Goal: Check status: Check status

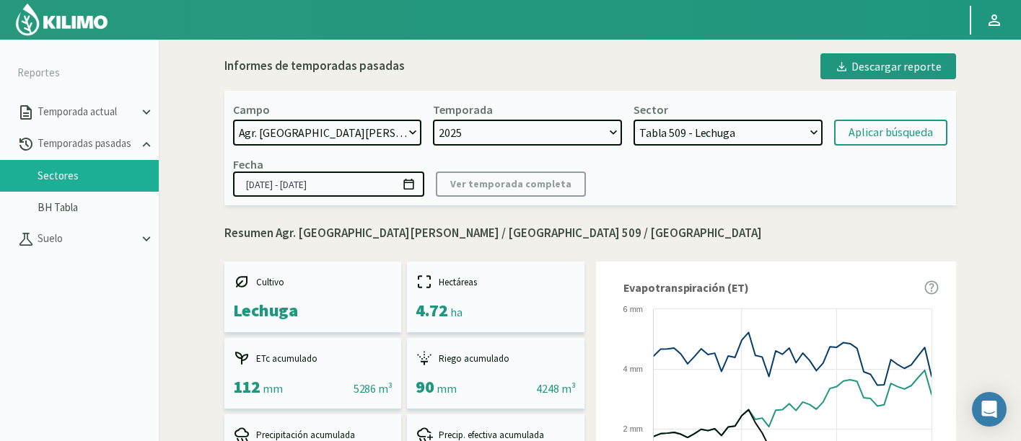
select select "174: Object"
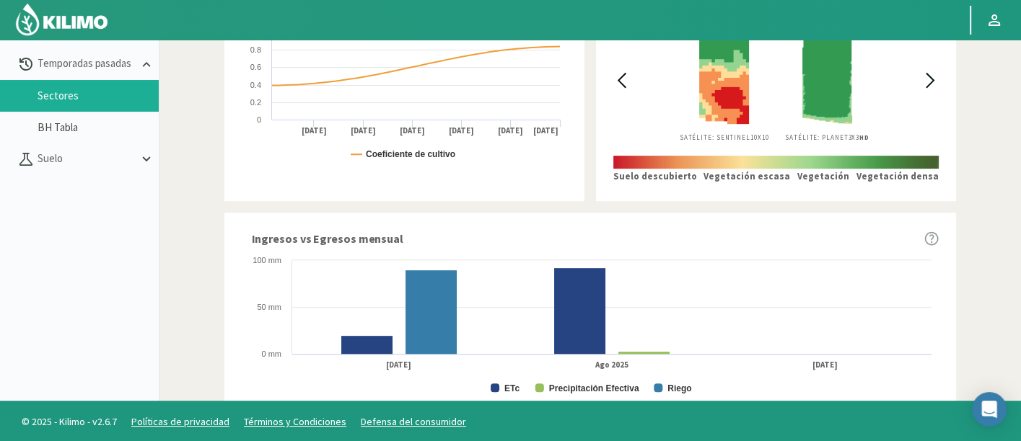
scroll to position [276, 0]
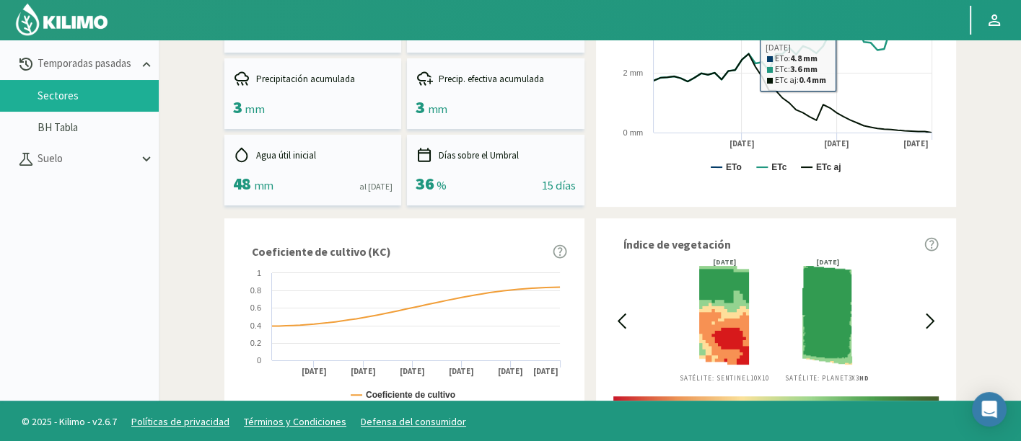
click at [996, 108] on div "Informes de temporadas pasadas Descargar reporte Campo: Agr. Nieto - [GEOGRAPHI…" at bounding box center [590, 363] width 848 height 1347
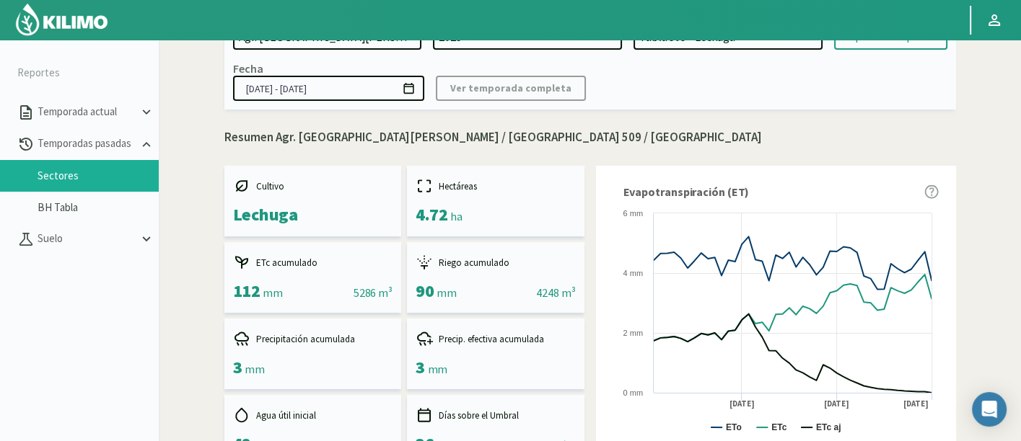
scroll to position [0, 0]
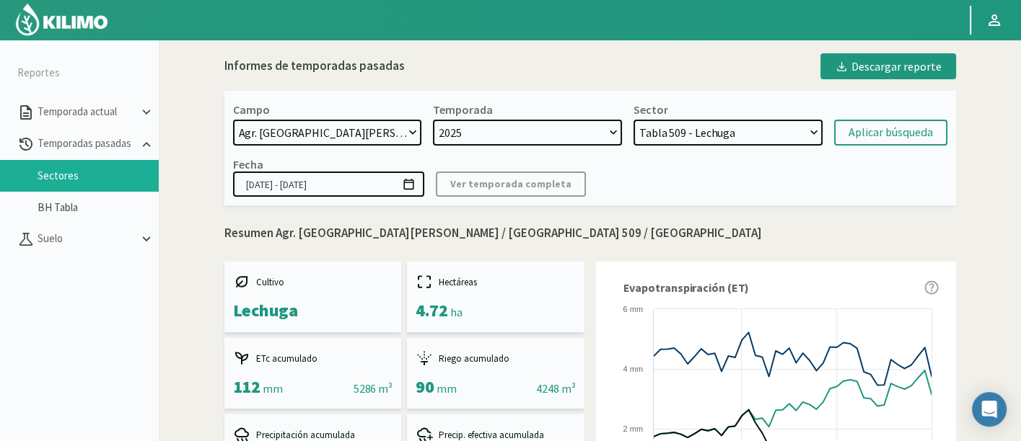
click at [719, 126] on select "Tabla 402 - Lechuga Tabla 509 - Lechuga Tabla 508 - Maíz dulce Tabla 505 - Lech…" at bounding box center [727, 133] width 189 height 26
click at [750, 145] on select "Tabla 402 - Lechuga Tabla 509 - Lechuga Tabla 508 - Maíz dulce Tabla 505 - Lech…" at bounding box center [727, 133] width 189 height 26
select select "172: Object"
click at [633, 120] on select "Tabla 402 - Lechuga Tabla 509 - Lechuga Tabla 508 - Maíz dulce Tabla 505 - Lech…" at bounding box center [727, 133] width 189 height 26
click at [863, 144] on button "Aplicar búsqueda" at bounding box center [890, 133] width 113 height 26
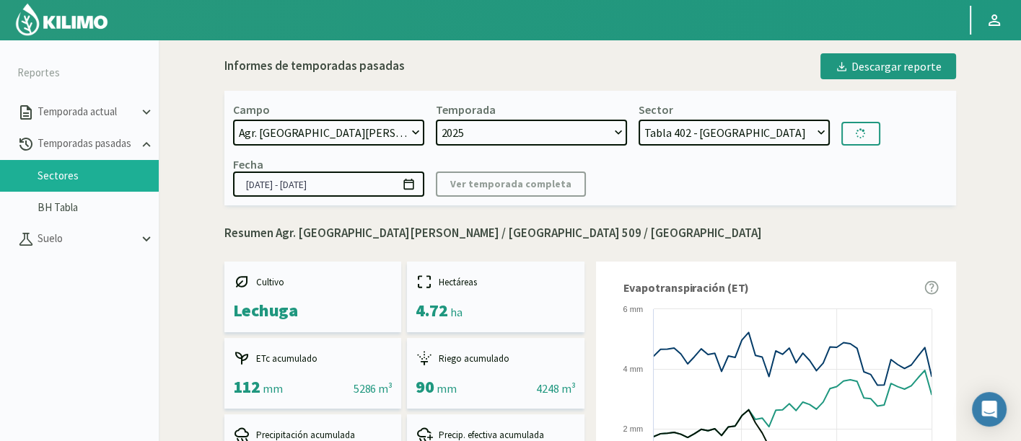
type input "[DATE] - [DATE]"
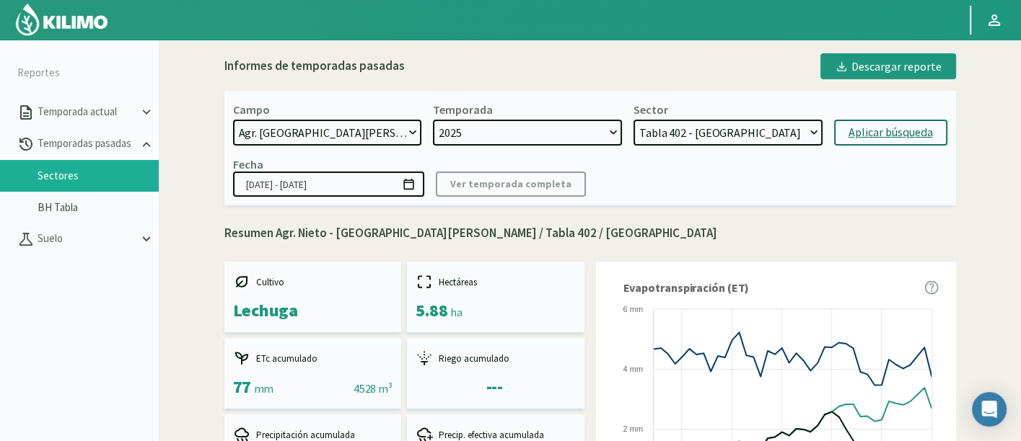
click at [875, 138] on div "Aplicar búsqueda" at bounding box center [890, 132] width 84 height 17
click at [783, 120] on select "Tabla 402 - Lechuga Tabla 509 - Lechuga Tabla 508 - Maíz dulce Tabla 505 - Lech…" at bounding box center [727, 133] width 189 height 26
click at [633, 120] on select "Tabla 402 - Lechuga Tabla 509 - Lechuga Tabla 508 - Maíz dulce Tabla 505 - Lech…" at bounding box center [727, 133] width 189 height 26
click at [881, 128] on div "Aplicar búsqueda" at bounding box center [890, 132] width 84 height 17
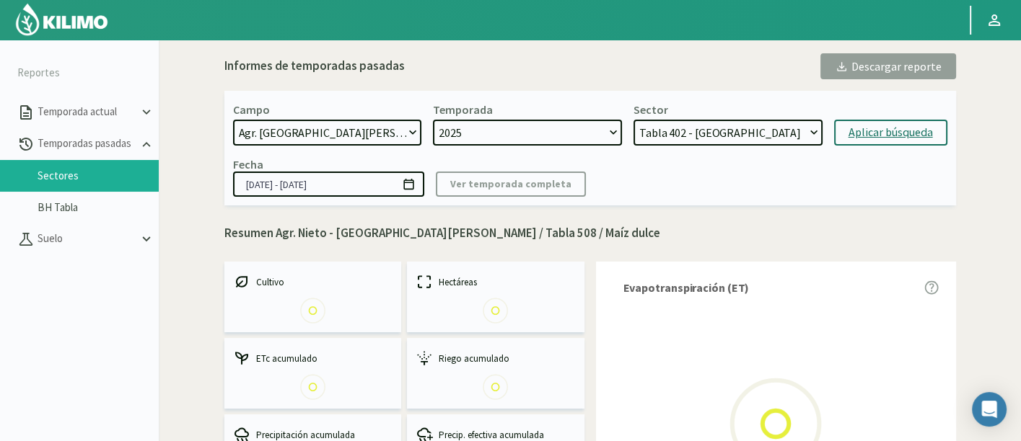
select select "303: Object"
type input "[DATE] - [DATE]"
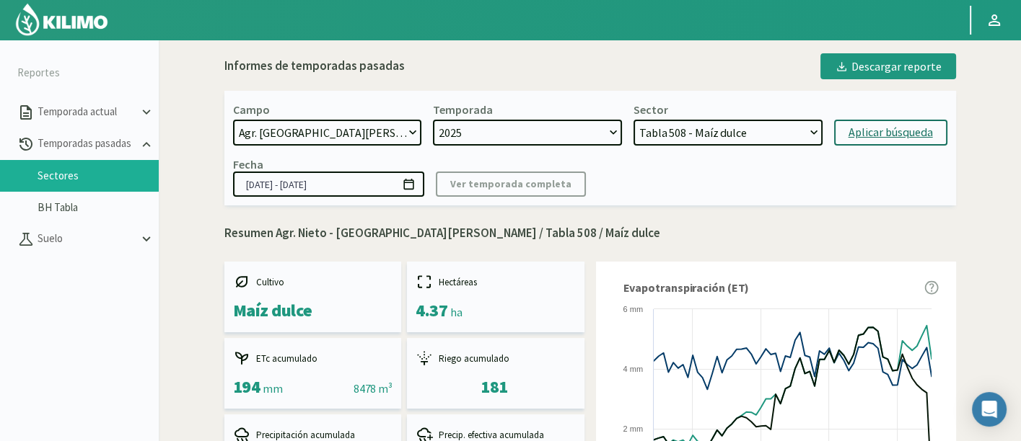
click at [753, 130] on select "Tabla 402 - Lechuga Tabla 509 - Lechuga Tabla 508 - Maíz dulce Tabla 505 - Lech…" at bounding box center [727, 133] width 189 height 26
select select "305: Object"
click at [633, 120] on select "Tabla 402 - Lechuga Tabla 509 - Lechuga Tabla 508 - Maíz dulce Tabla 505 - Lech…" at bounding box center [727, 133] width 189 height 26
click at [825, 141] on form "Campo [DATE] 8 Fuegos Acograpes - Ag. [PERSON_NAME] - Ag. [GEOGRAPHIC_DATA] Aco…" at bounding box center [590, 123] width 714 height 43
click at [859, 136] on div "Aplicar búsqueda" at bounding box center [890, 132] width 84 height 17
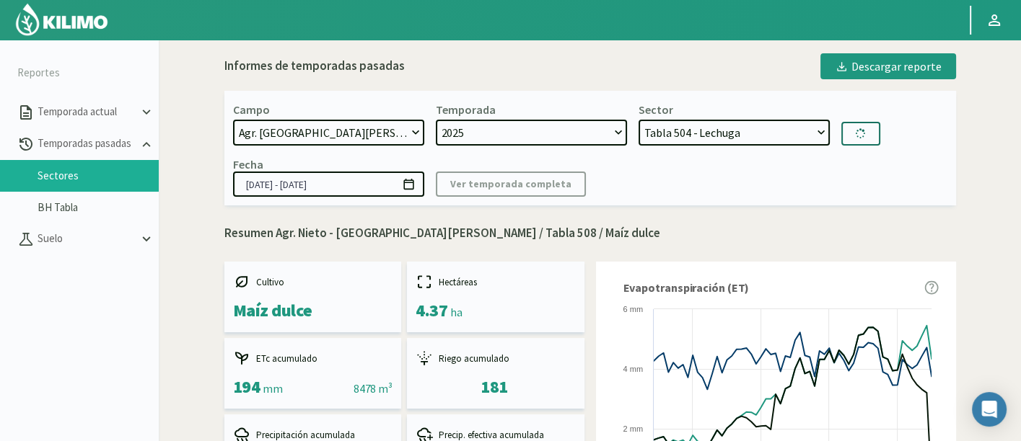
type input "[DATE] - [DATE]"
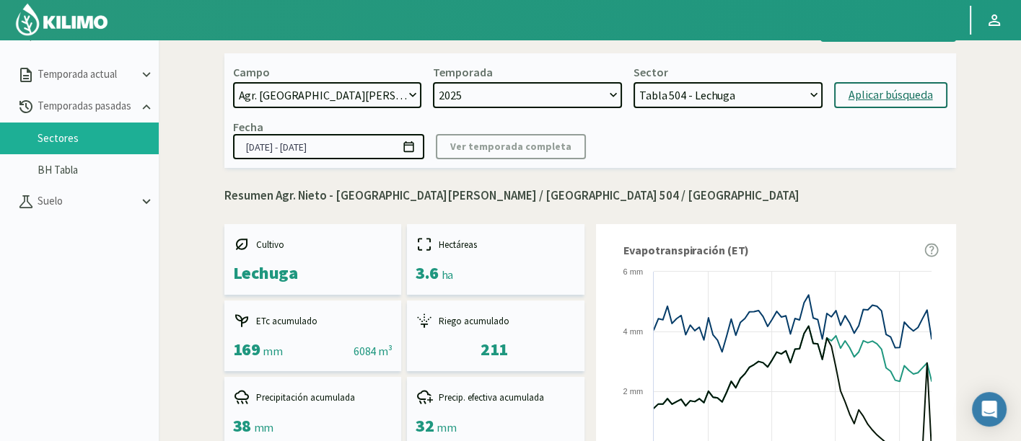
scroll to position [82, 0]
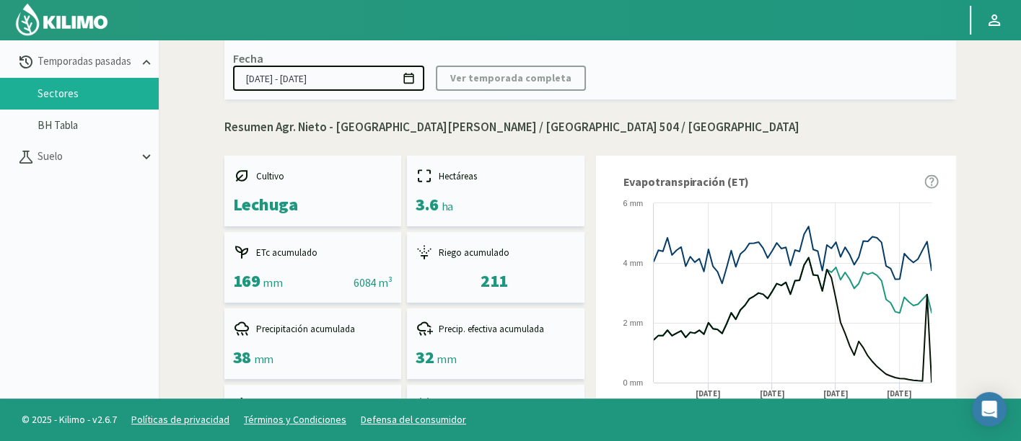
scroll to position [0, 0]
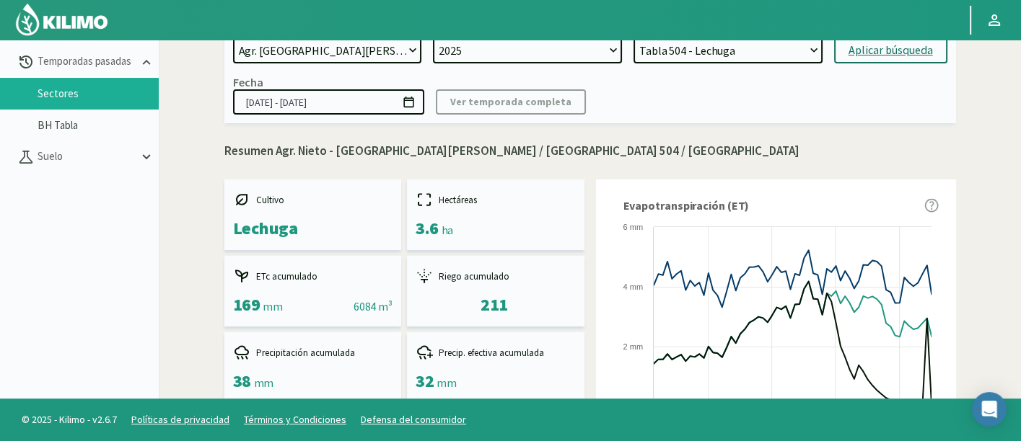
click at [684, 46] on select "Tabla 402 - Lechuga Tabla 509 - Lechuga Tabla 508 - Maíz dulce Tabla 505 - Lech…" at bounding box center [727, 51] width 189 height 26
click at [633, 38] on select "Tabla 402 - Lechuga Tabla 509 - Lechuga Tabla 508 - Maíz dulce Tabla 505 - Lech…" at bounding box center [727, 51] width 189 height 26
click at [696, 43] on select "Tabla 402 - Lechuga Tabla 509 - Lechuga Tabla 508 - Maíz dulce Tabla 505 - Lech…" at bounding box center [727, 51] width 189 height 26
select select "347: Object"
click at [633, 38] on select "Tabla 402 - Lechuga Tabla 509 - Lechuga Tabla 508 - Maíz dulce Tabla 505 - Lech…" at bounding box center [727, 51] width 189 height 26
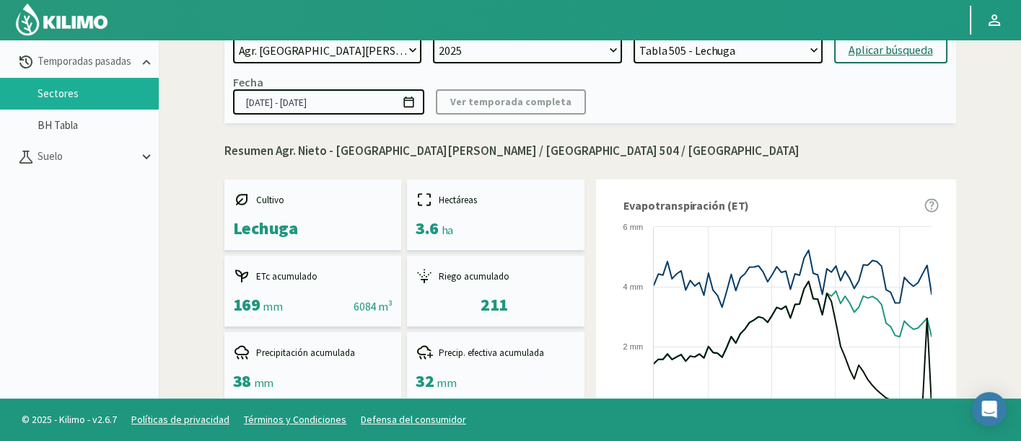
click at [871, 54] on div "Aplicar búsqueda" at bounding box center [890, 50] width 84 height 17
type input "[DATE] - [DATE]"
select select "390: Object"
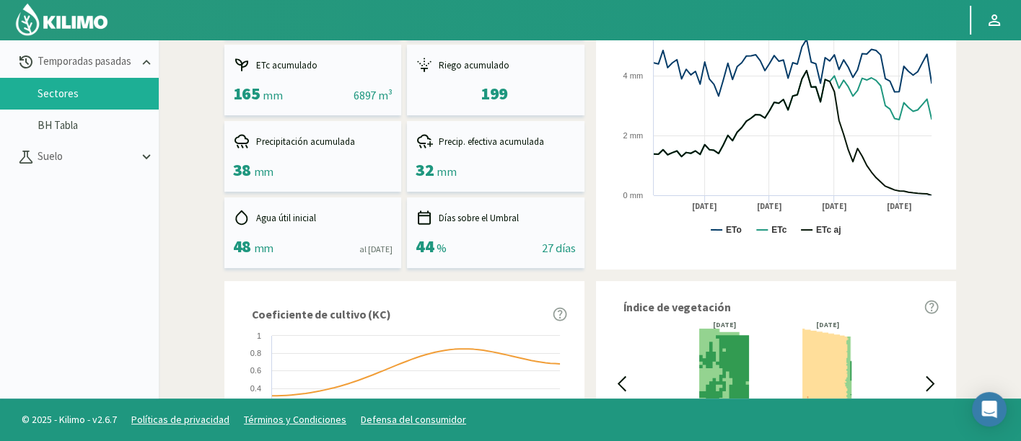
scroll to position [116, 0]
